Goal: Entertainment & Leisure: Consume media (video, audio)

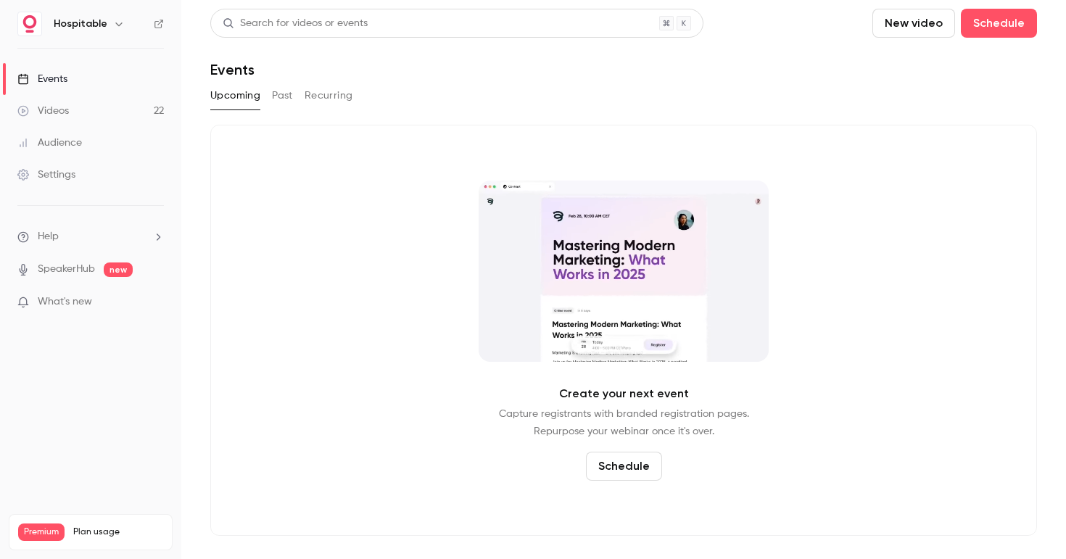
click at [284, 95] on button "Past" at bounding box center [282, 95] width 21 height 23
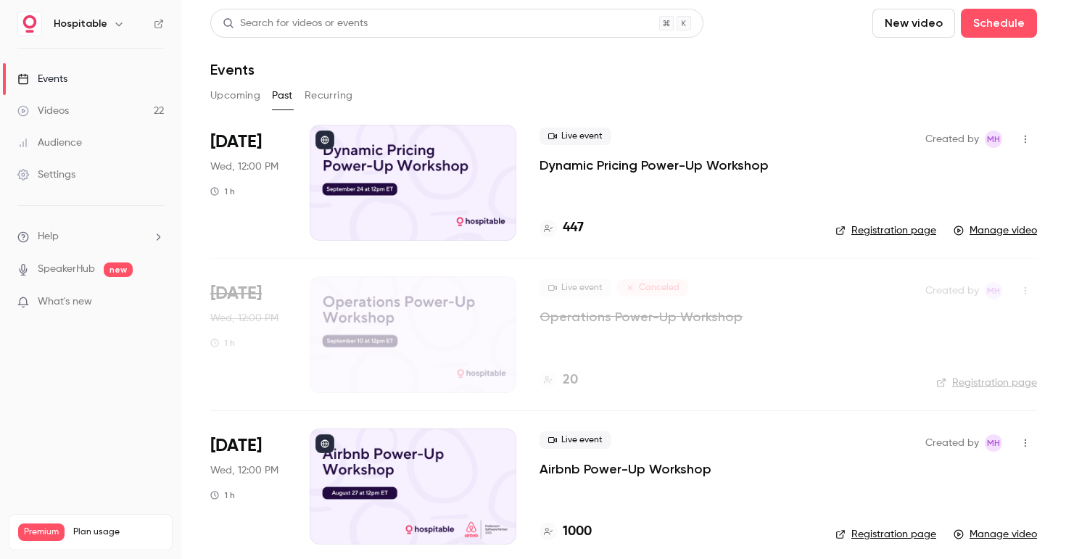
click at [444, 212] on div at bounding box center [413, 183] width 207 height 116
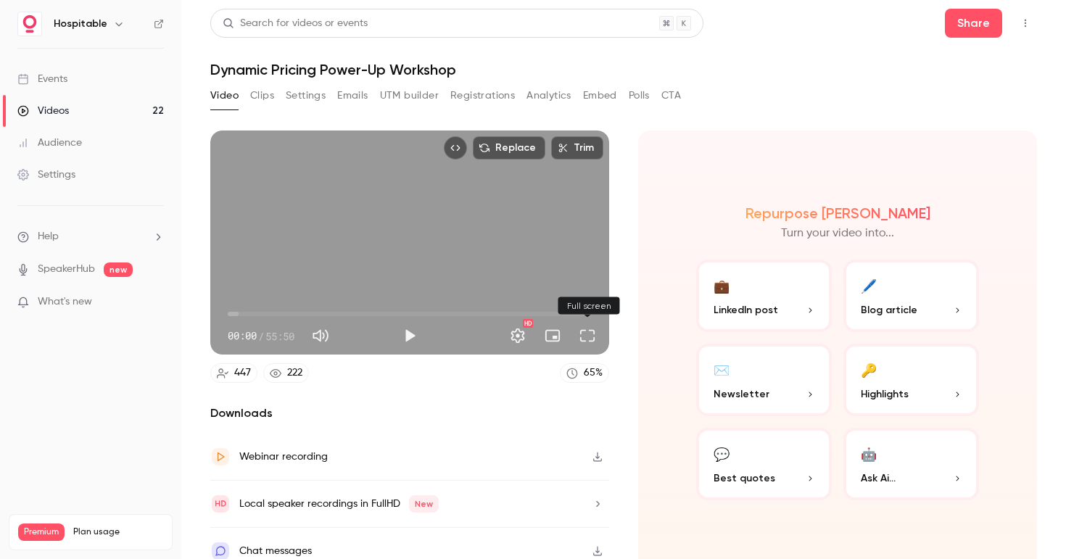
click at [590, 336] on button "Full screen" at bounding box center [587, 335] width 29 height 29
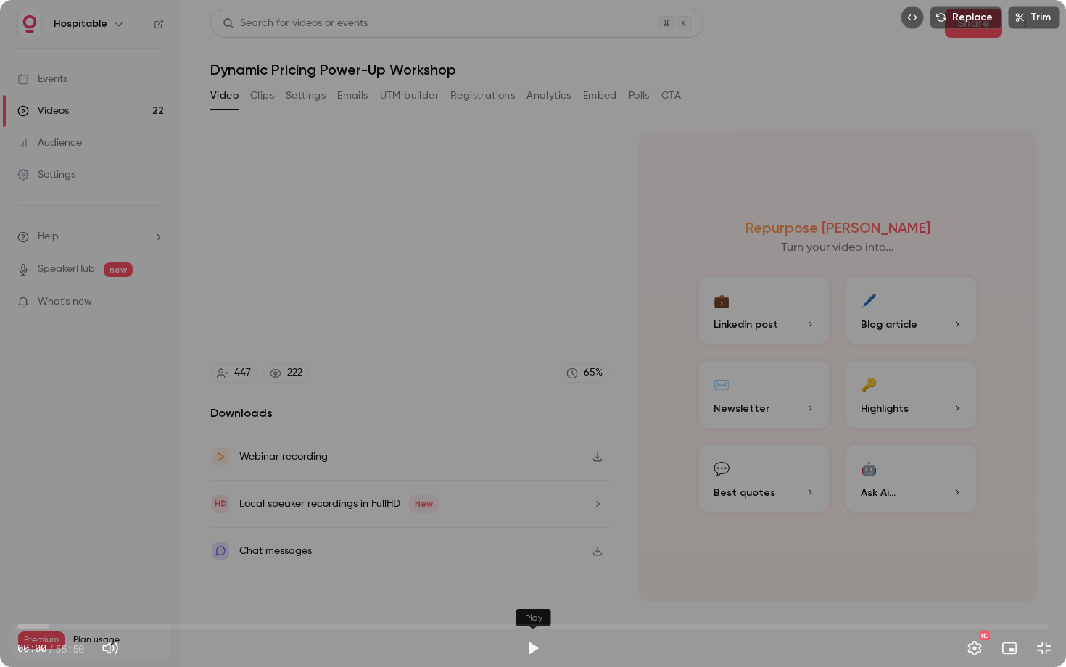
click at [530, 559] on button "Play" at bounding box center [533, 648] width 29 height 29
click at [614, 503] on div "Replace Trim 00:01 00:01 / 55:50 HD" at bounding box center [533, 333] width 1066 height 667
click at [532, 559] on button "Play" at bounding box center [533, 648] width 29 height 29
click at [532, 559] on button "Pause" at bounding box center [533, 648] width 29 height 29
click at [532, 559] on button "Play" at bounding box center [533, 648] width 29 height 29
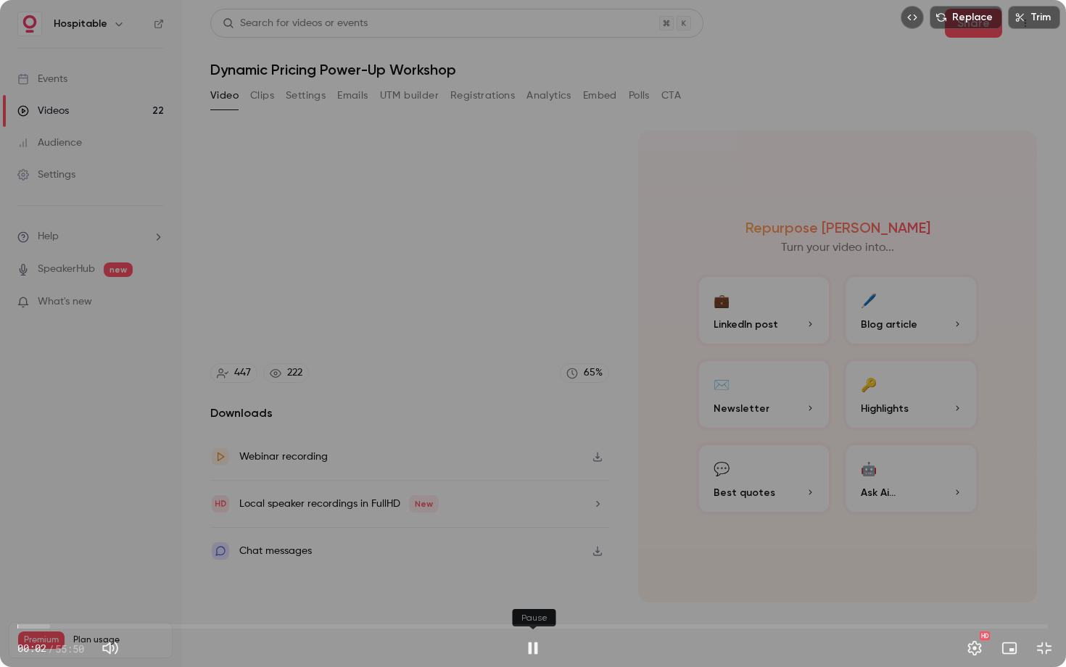
click at [532, 559] on button "Pause" at bounding box center [533, 648] width 29 height 29
click at [532, 559] on button "Play" at bounding box center [533, 648] width 29 height 29
click at [532, 559] on button "Pause" at bounding box center [533, 648] width 29 height 29
click at [532, 559] on button "Play" at bounding box center [533, 648] width 29 height 29
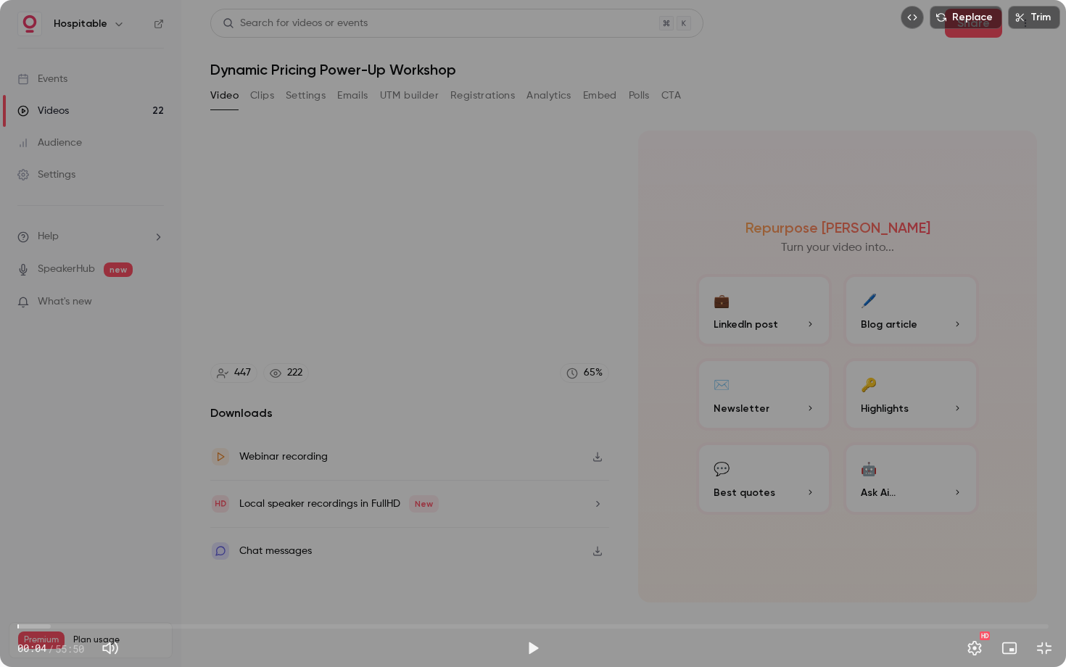
type input "***"
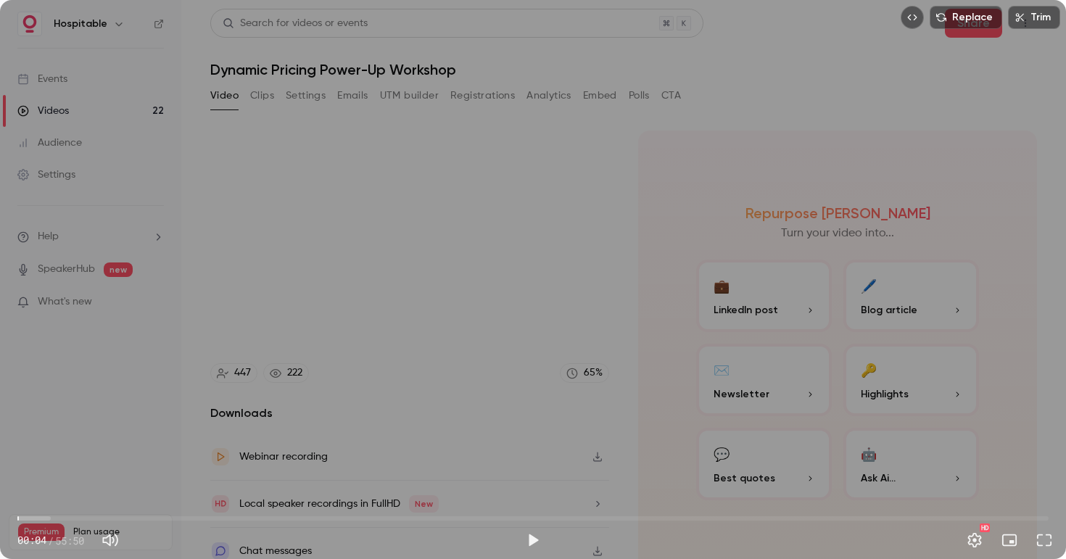
type input "***"
